Goal: Transaction & Acquisition: Purchase product/service

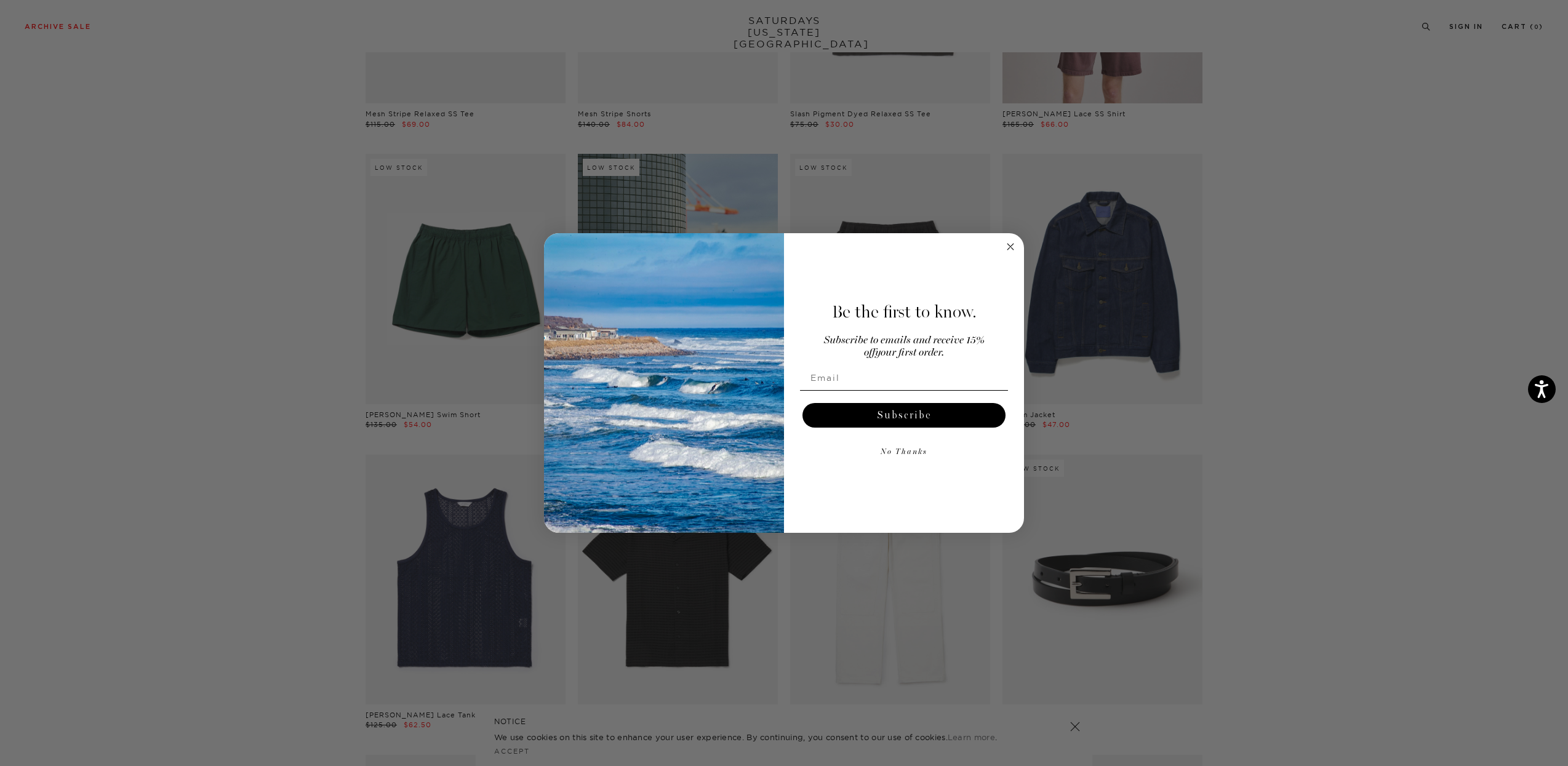
scroll to position [275, 3]
click at [1013, 248] on icon "Close dialog" at bounding box center [1011, 247] width 6 height 6
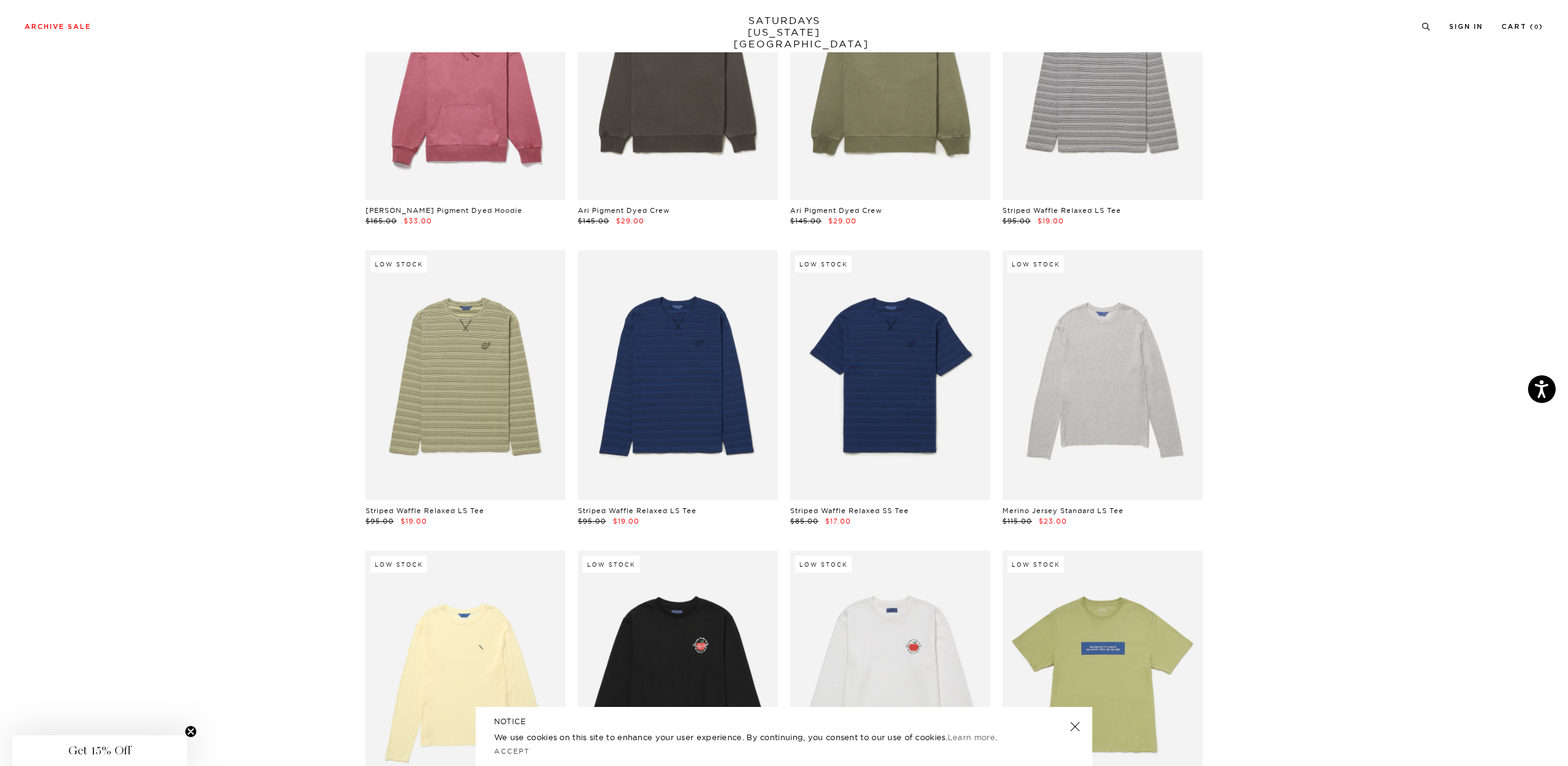
scroll to position [16876, 7]
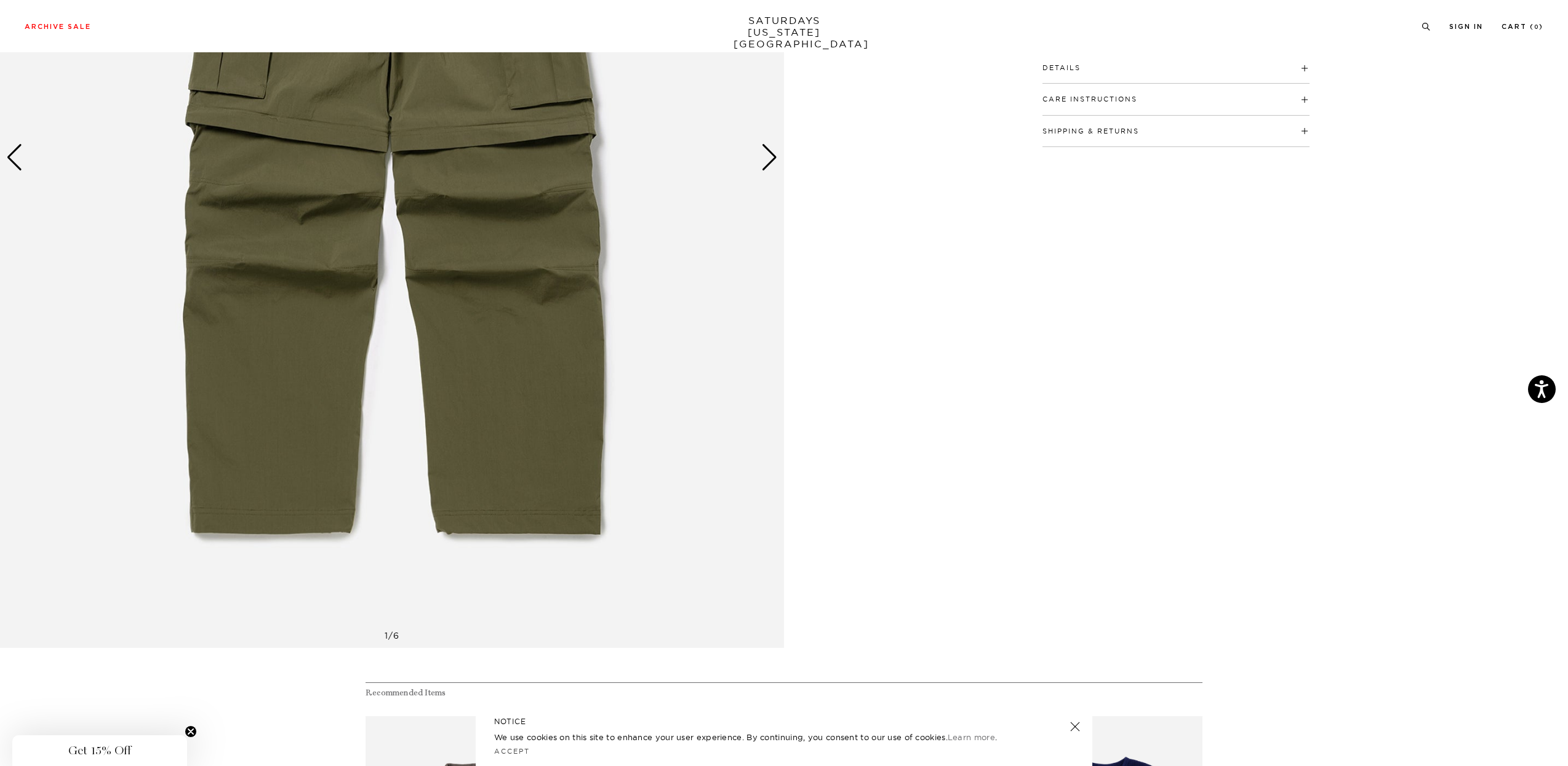
scroll to position [192, 1]
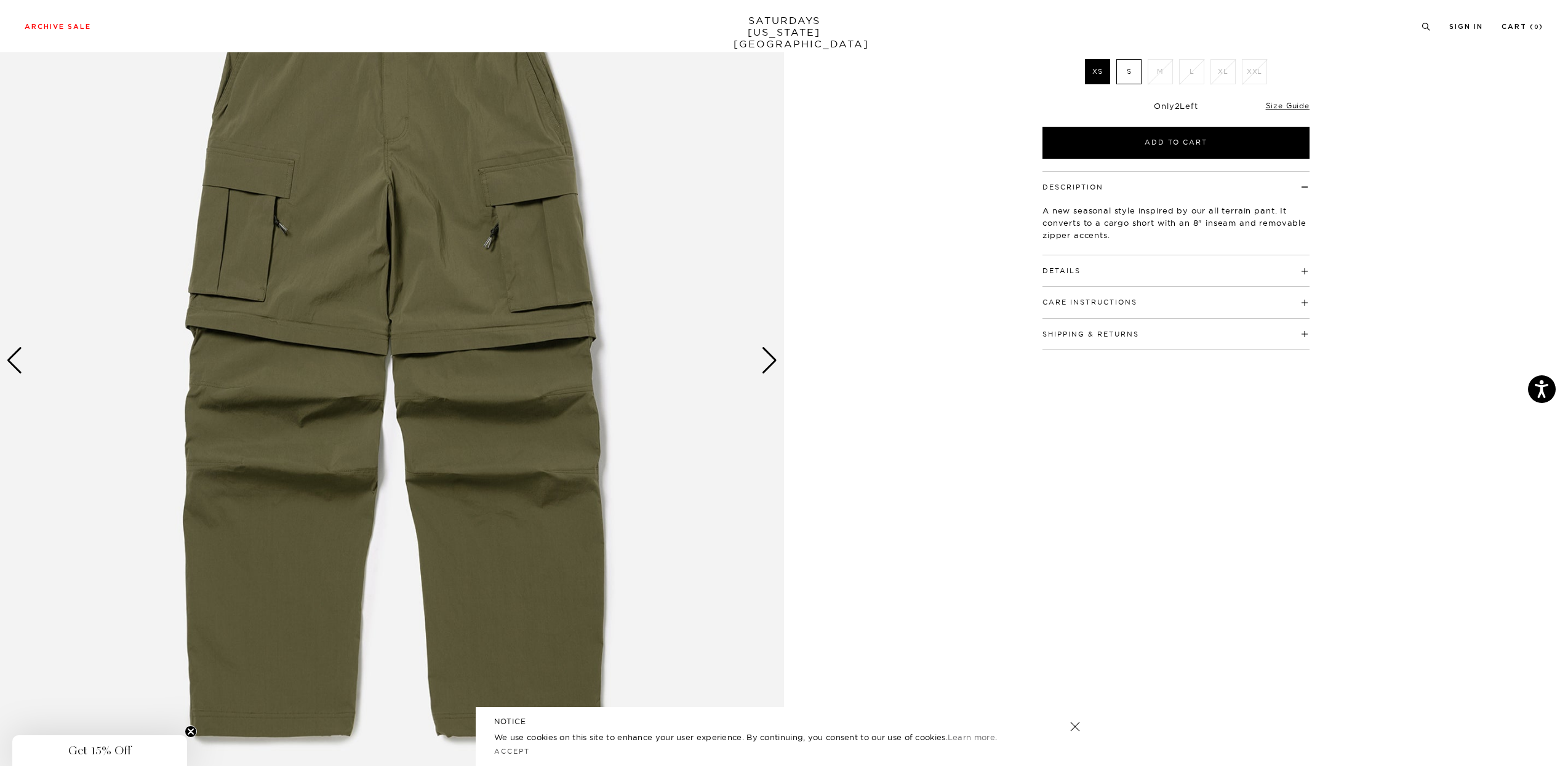
click at [1081, 271] on span at bounding box center [1081, 271] width 0 height 8
click at [766, 357] on div "Next slide" at bounding box center [770, 361] width 17 height 27
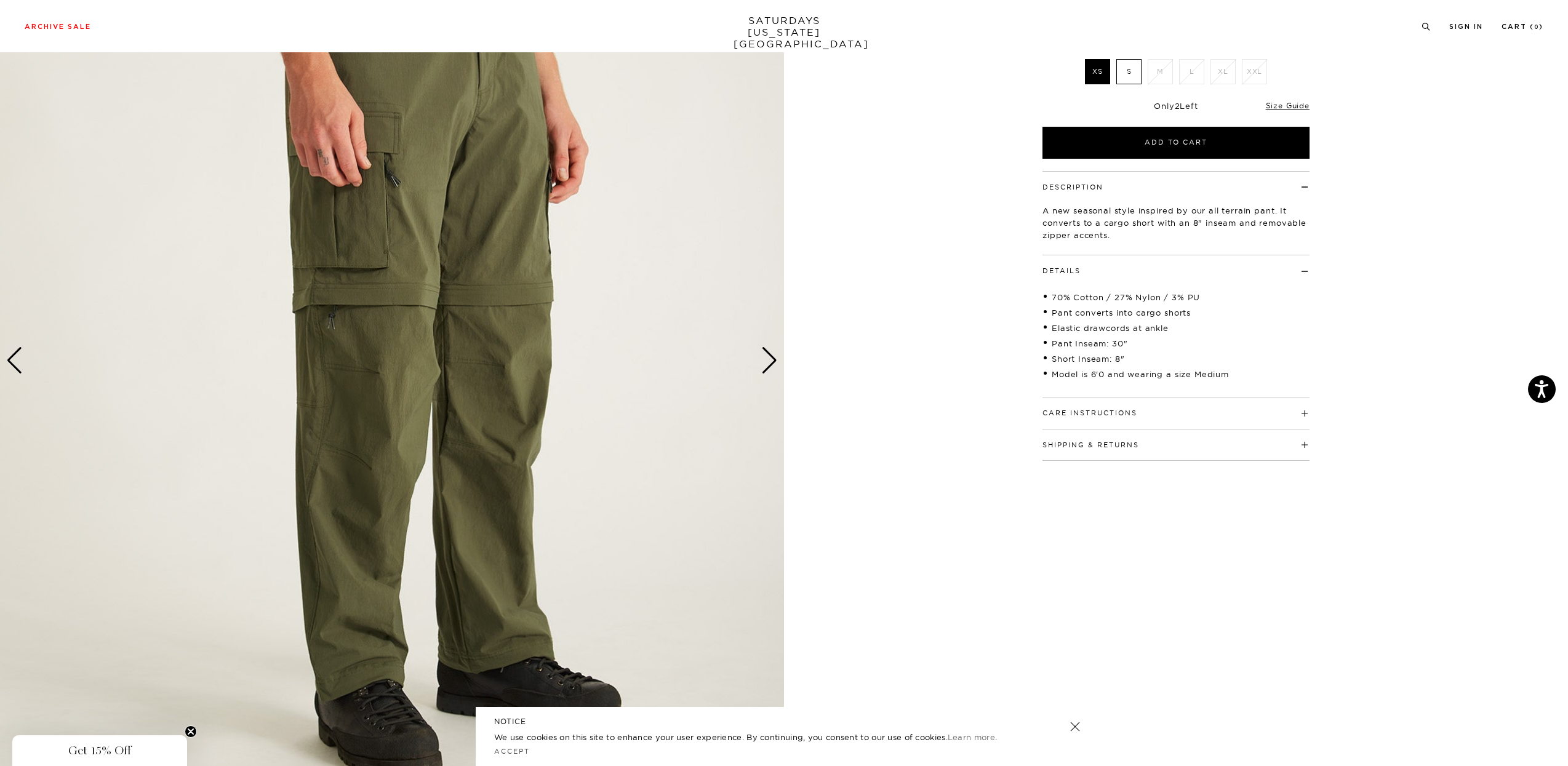
click at [766, 357] on div "Next slide" at bounding box center [770, 361] width 17 height 27
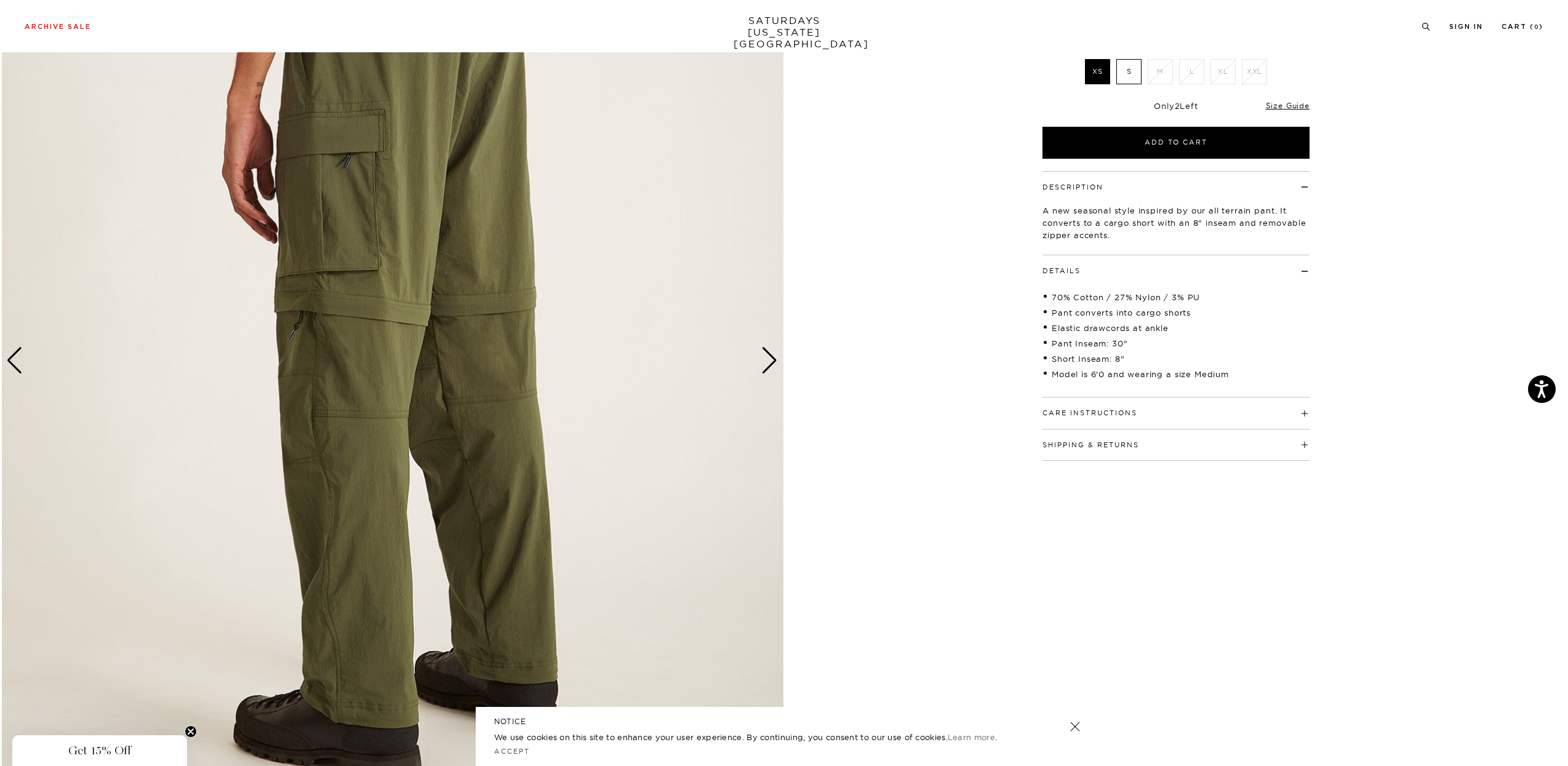
click at [765, 357] on div "Next slide" at bounding box center [770, 361] width 17 height 27
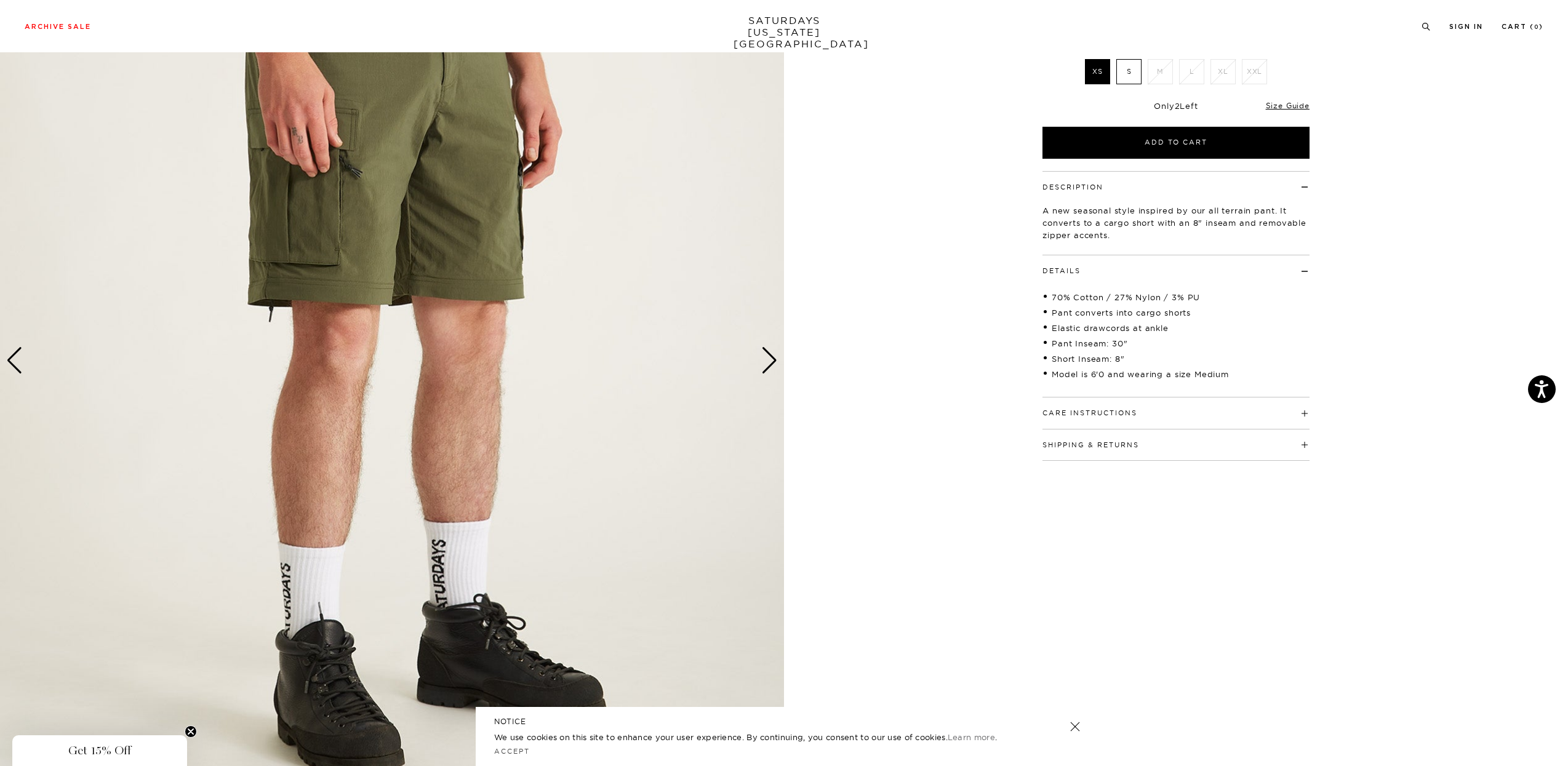
click at [765, 357] on div "Next slide" at bounding box center [770, 361] width 17 height 27
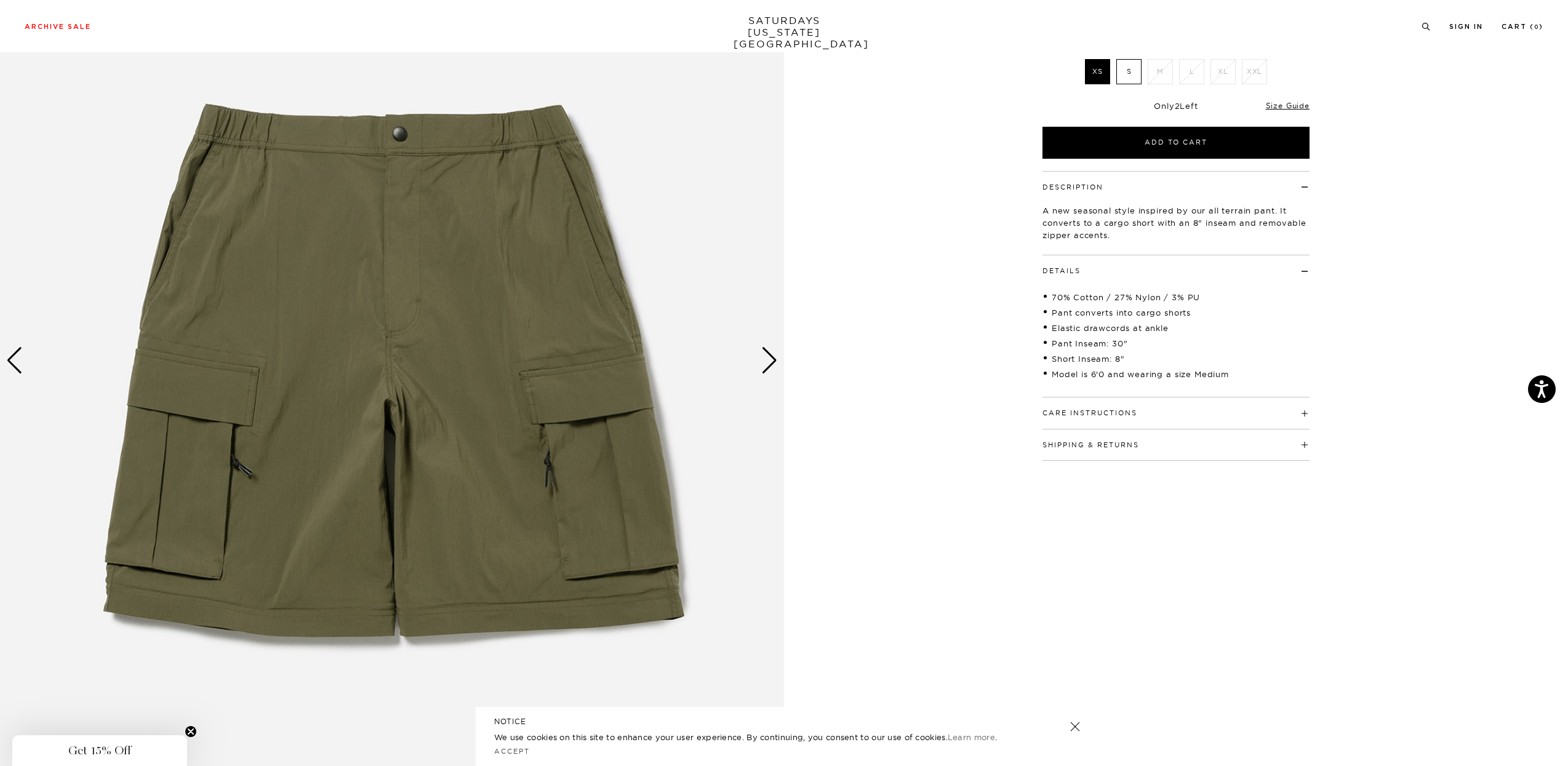
click at [765, 357] on div "Next slide" at bounding box center [770, 361] width 17 height 27
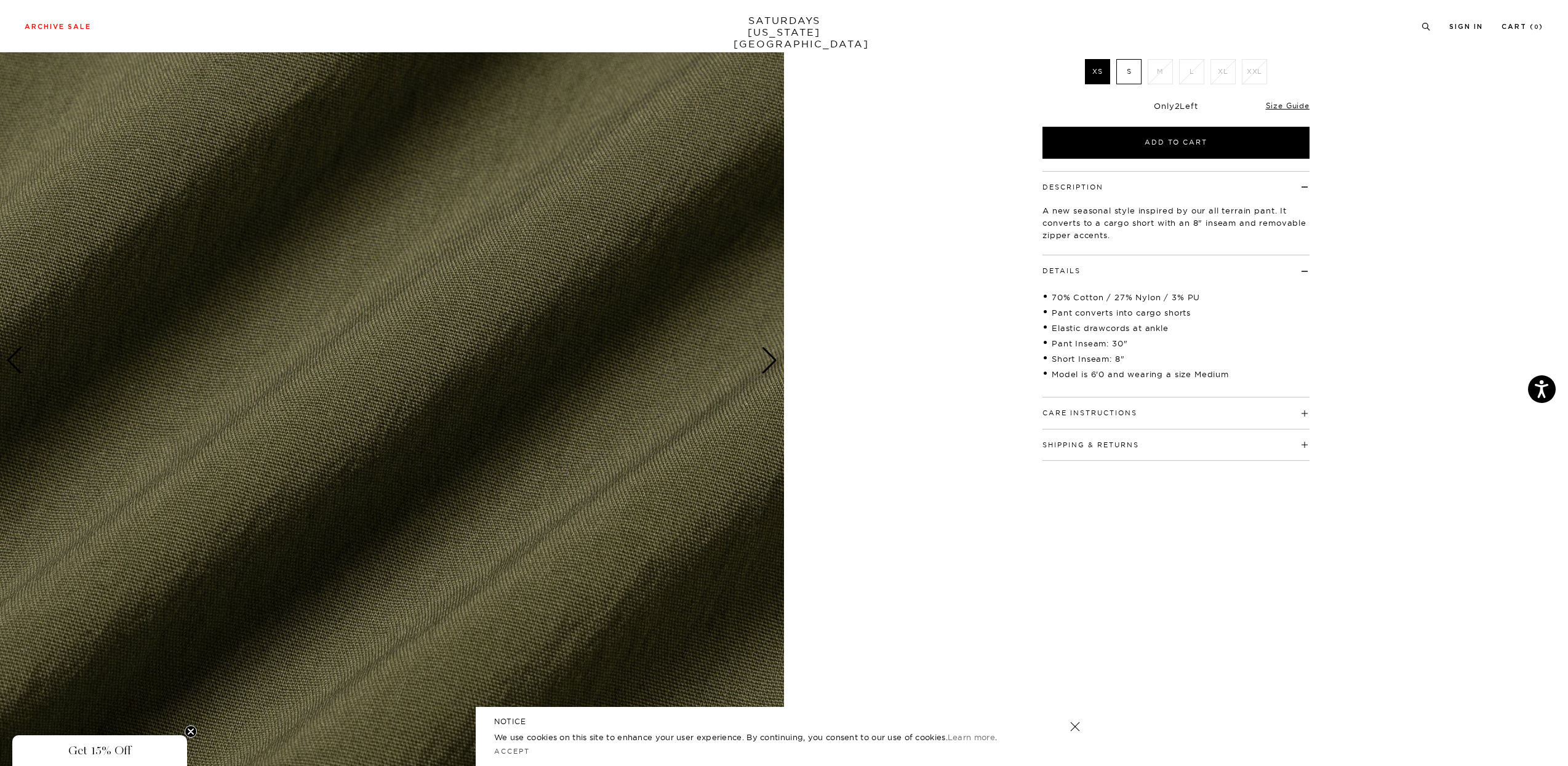
click at [766, 357] on div "Next slide" at bounding box center [770, 361] width 17 height 27
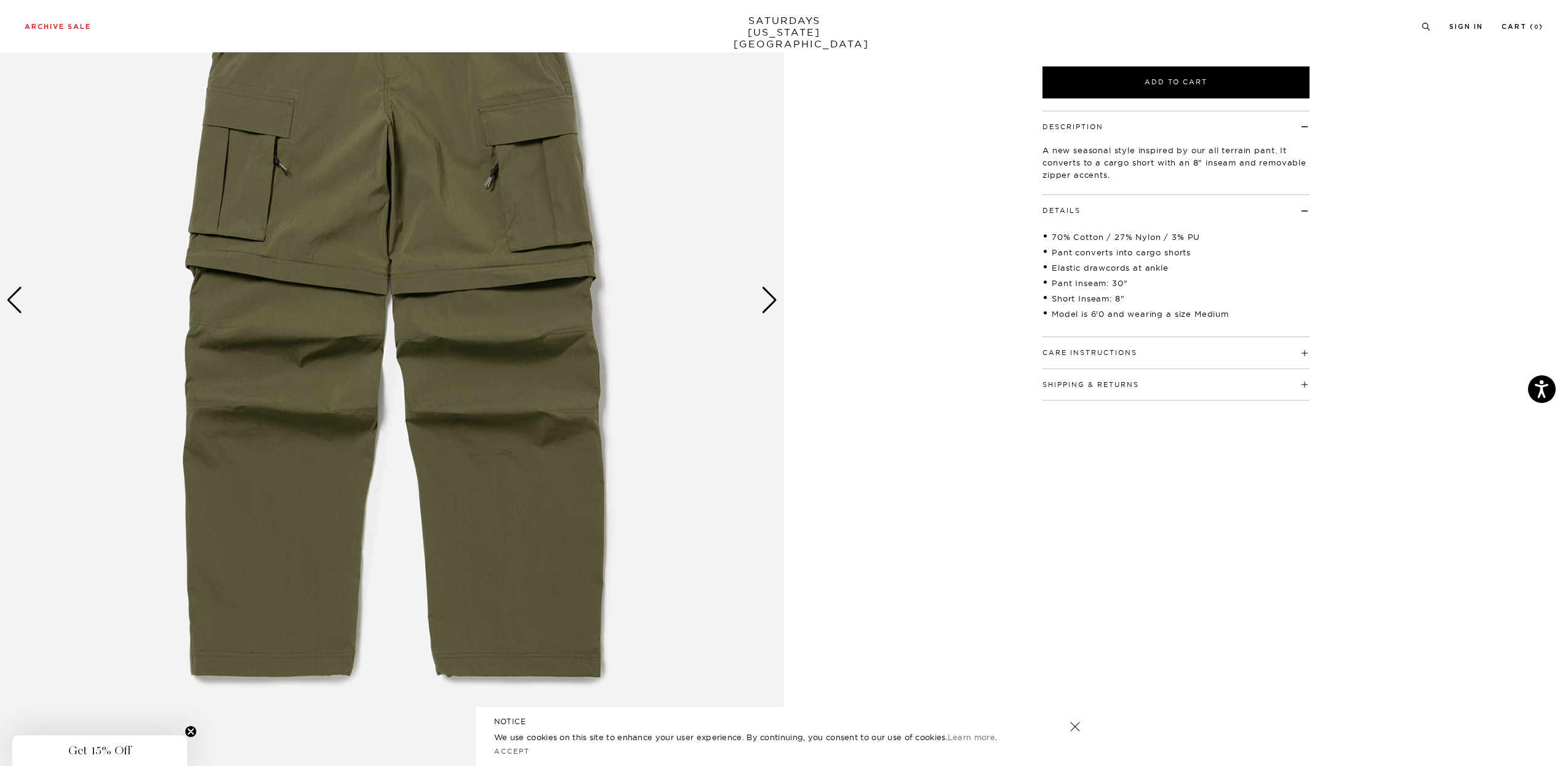
scroll to position [333, 1]
